Goal: Task Accomplishment & Management: Manage account settings

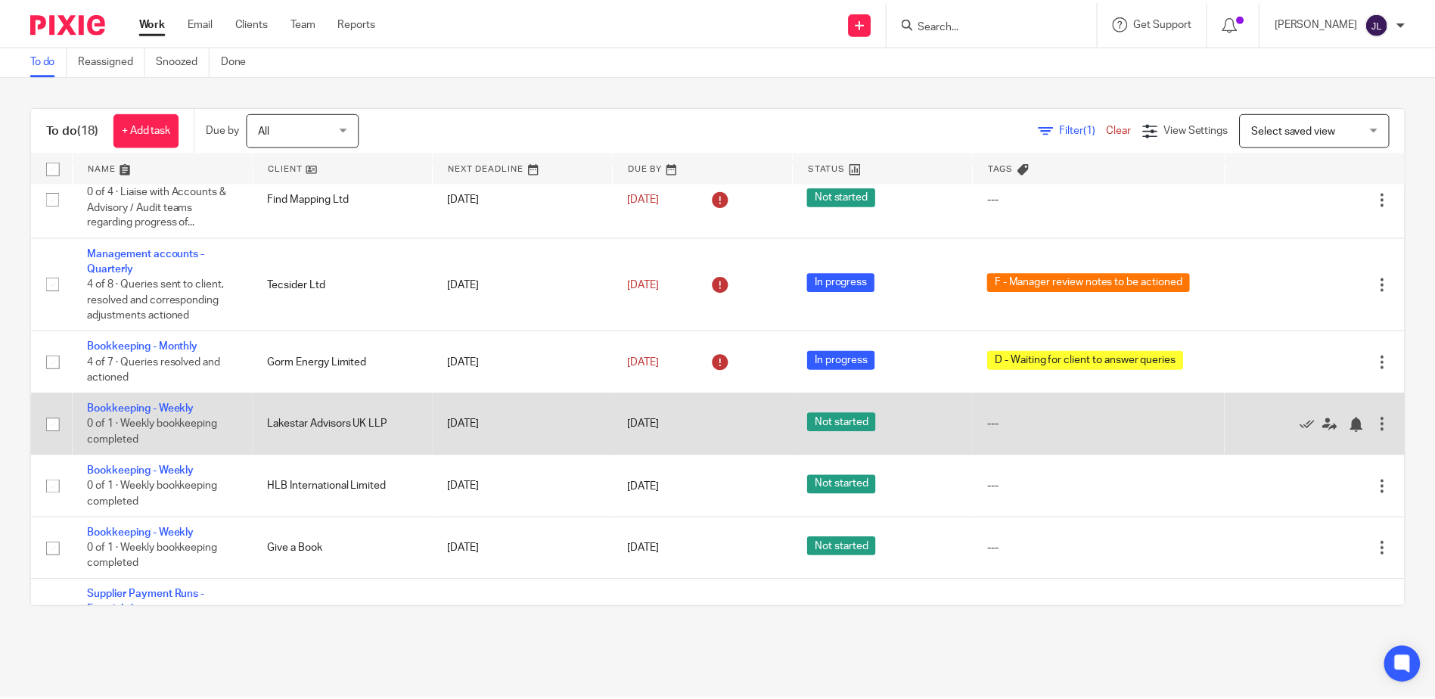
scroll to position [566, 0]
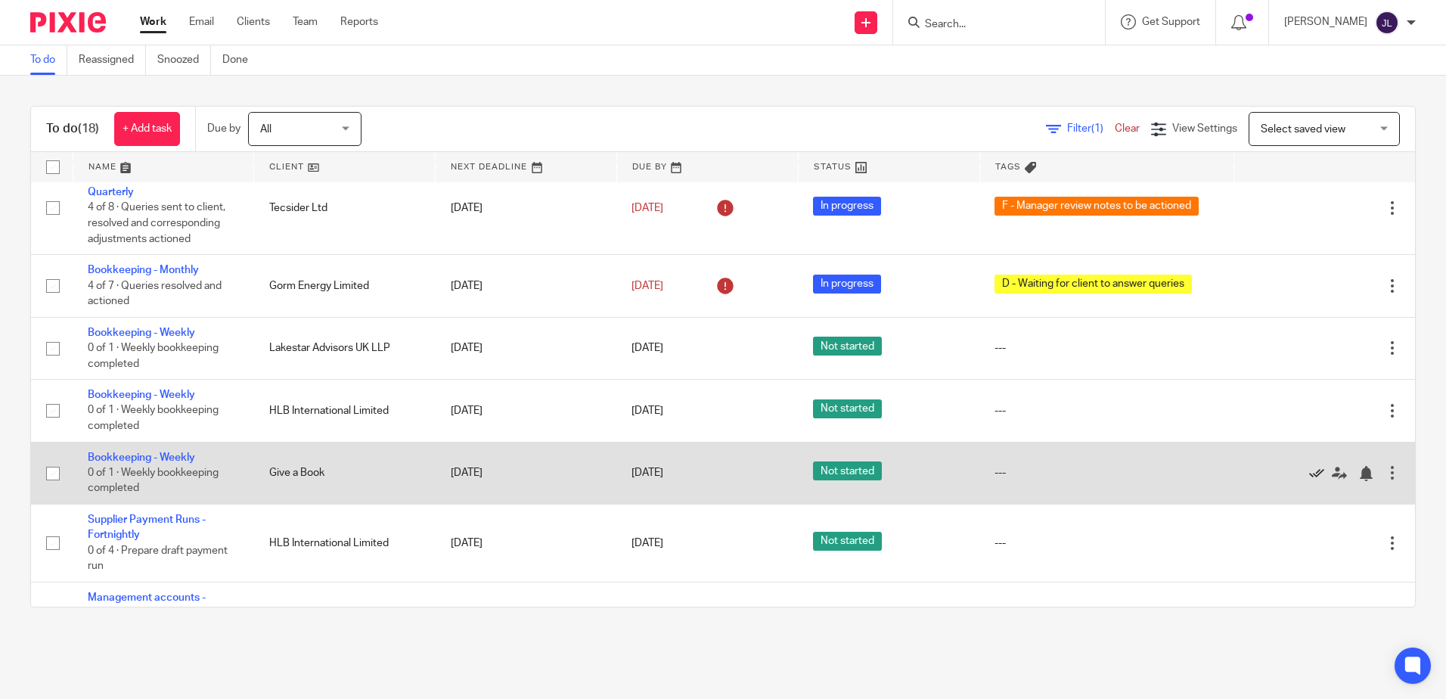
click at [1309, 476] on icon at bounding box center [1316, 473] width 15 height 15
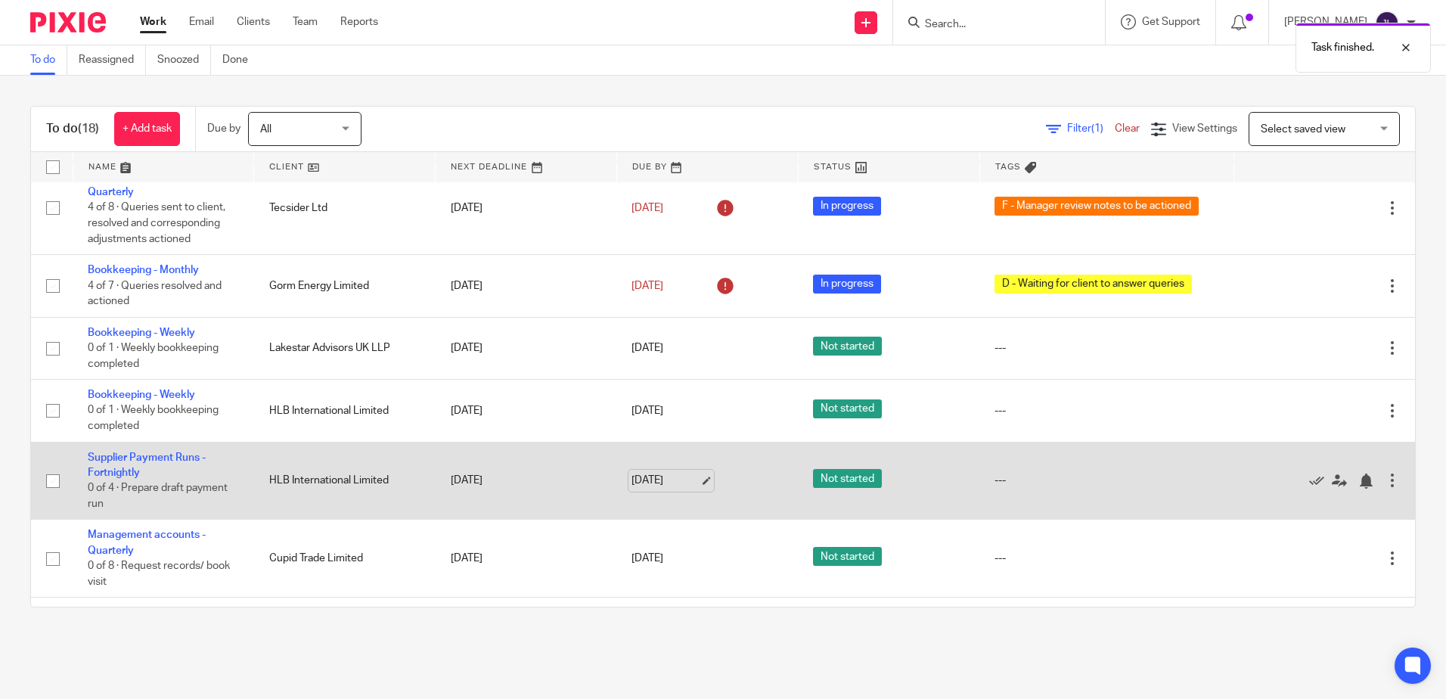
click at [650, 479] on link "[DATE]" at bounding box center [665, 481] width 68 height 16
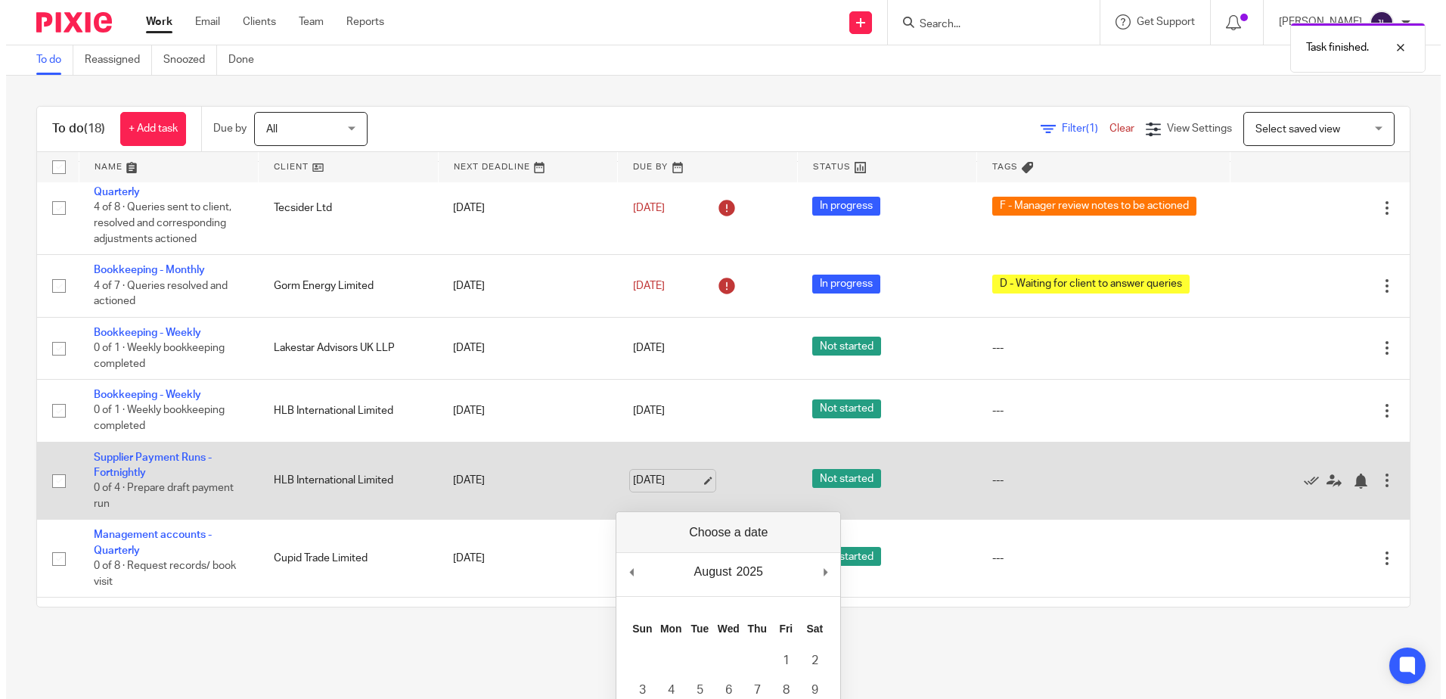
scroll to position [659, 0]
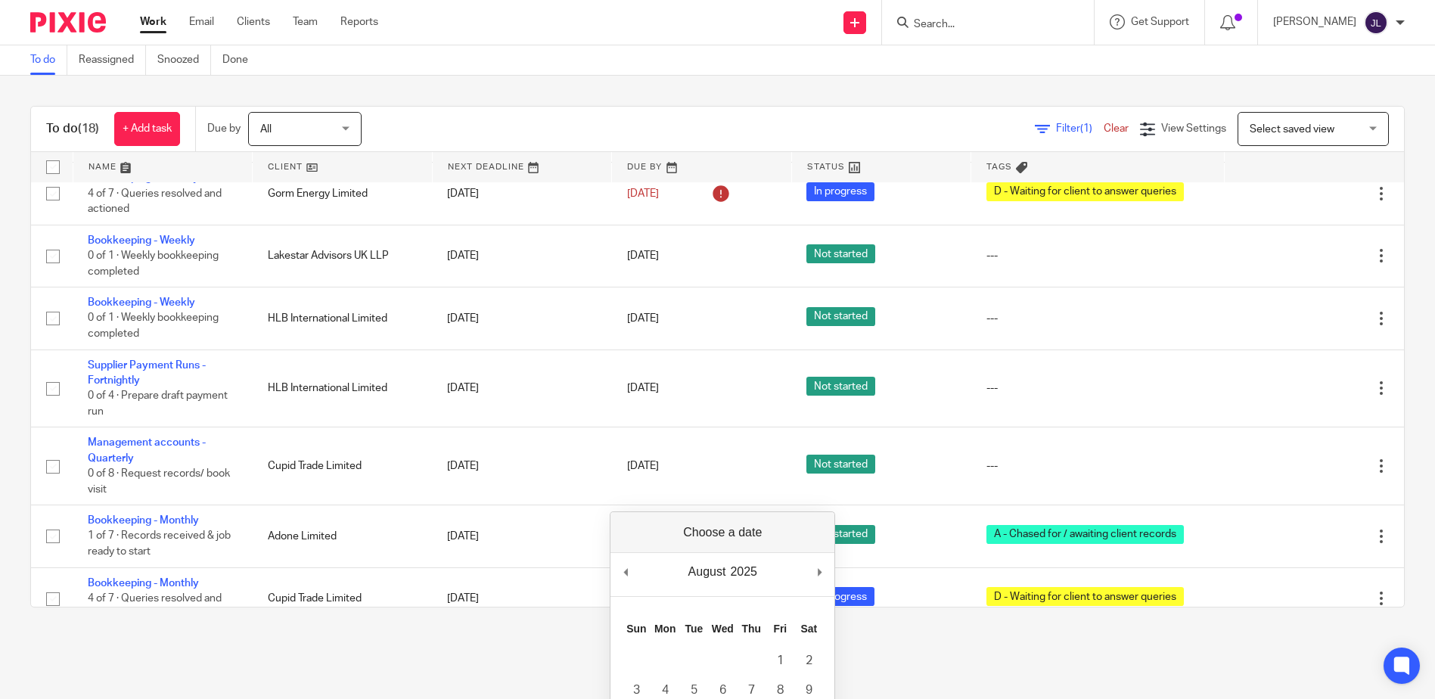
click at [1057, 676] on main "To do Reassigned Snoozed Done To do (18) + Add task Due by All All [DATE] [DATE…" at bounding box center [717, 349] width 1435 height 699
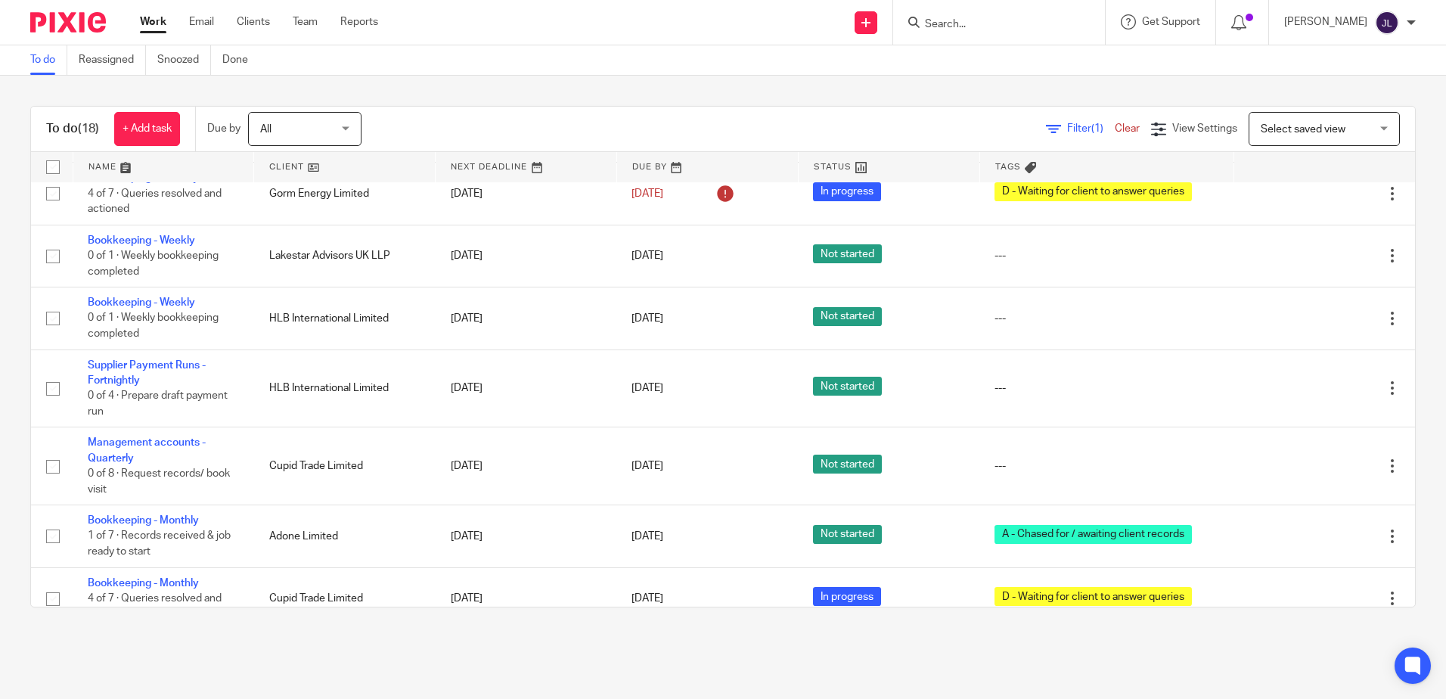
scroll to position [566, 0]
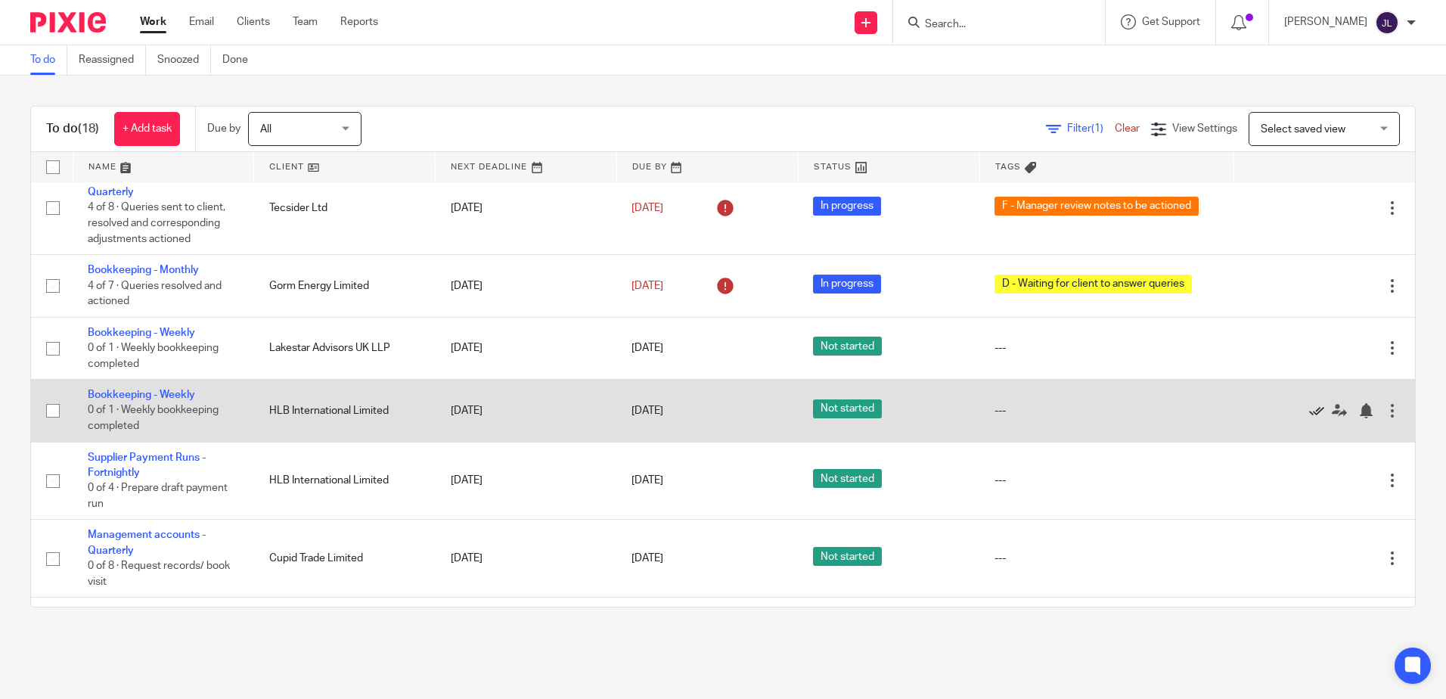
click at [1309, 414] on icon at bounding box center [1316, 410] width 15 height 15
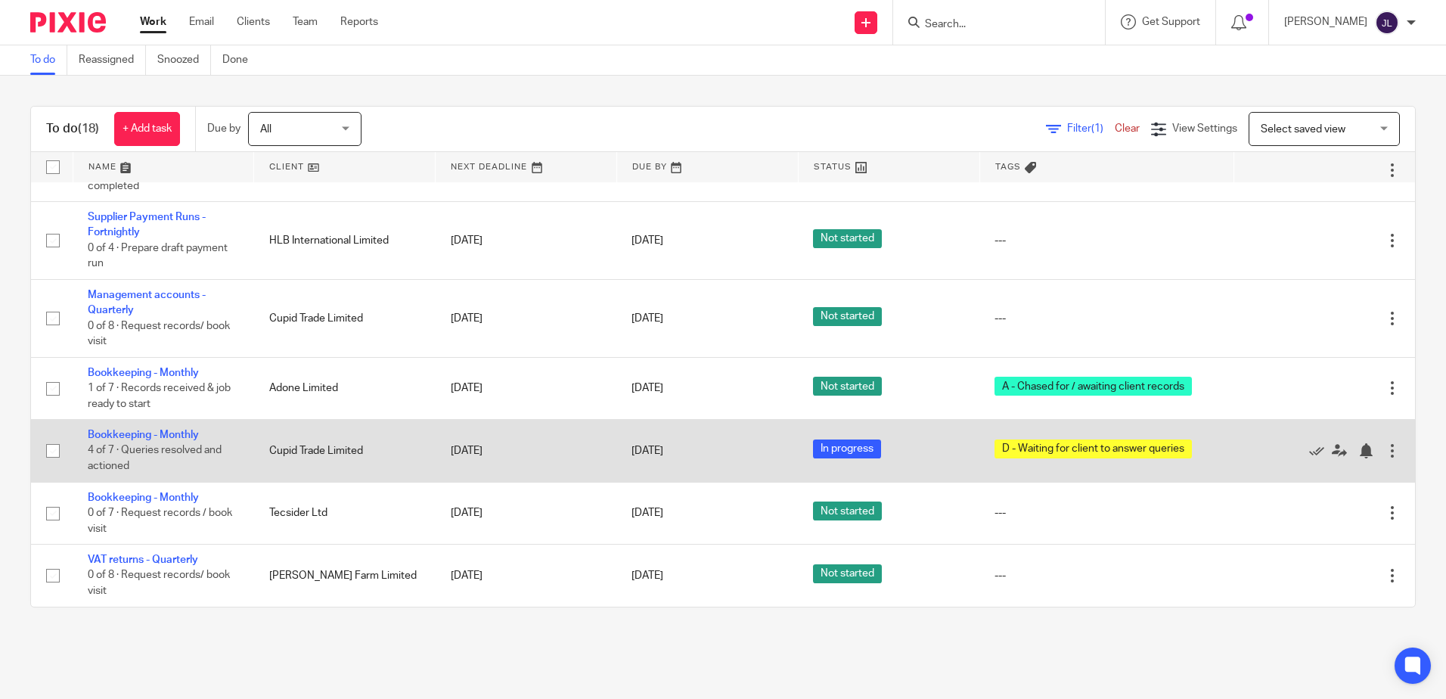
scroll to position [593, 0]
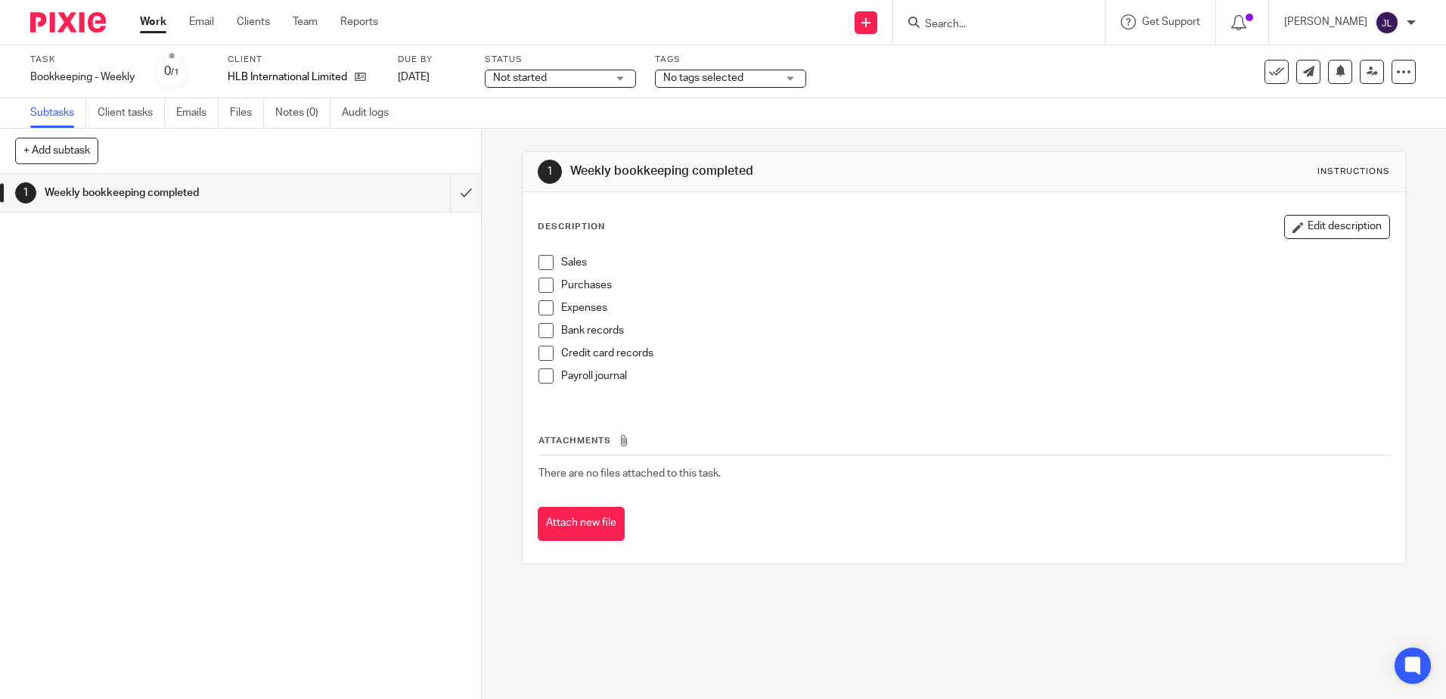
click at [369, 77] on div "HLB International Limited" at bounding box center [303, 77] width 151 height 15
click at [360, 77] on icon at bounding box center [360, 76] width 11 height 11
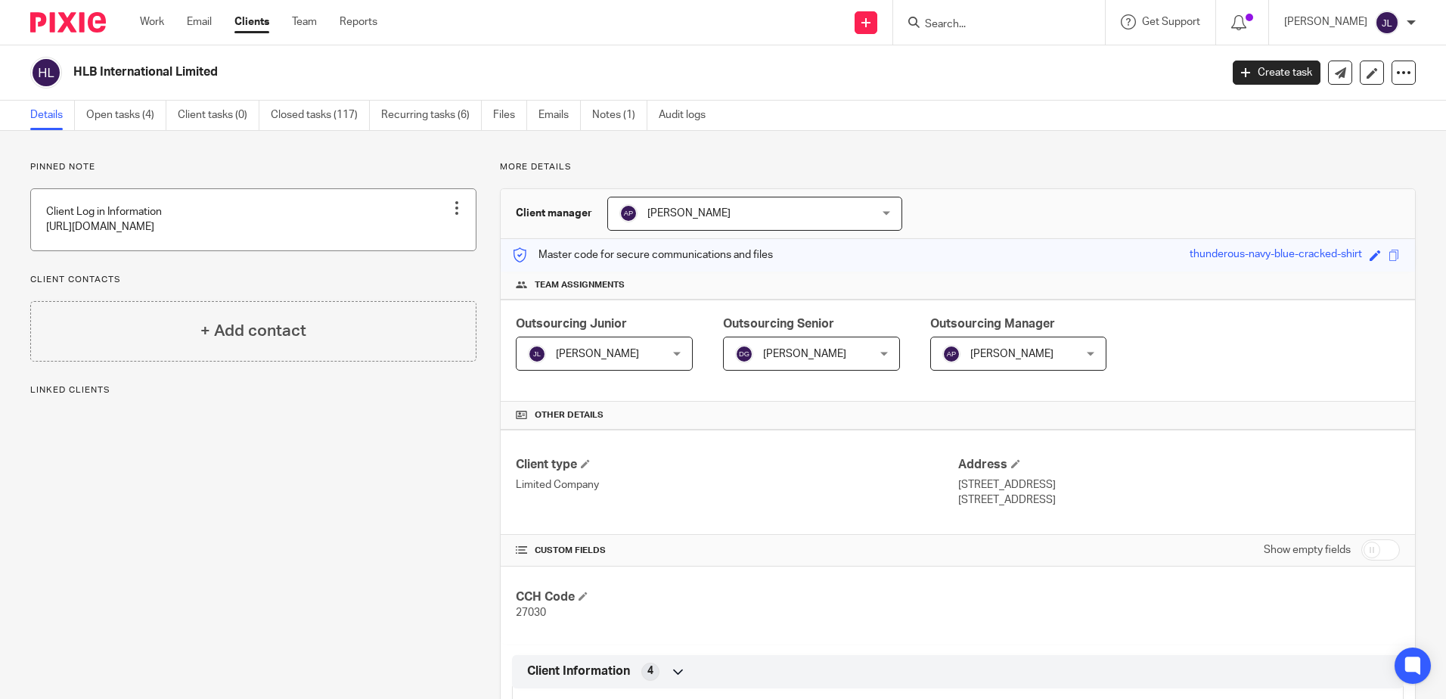
click at [330, 207] on link at bounding box center [253, 219] width 445 height 61
